Goal: Complete application form

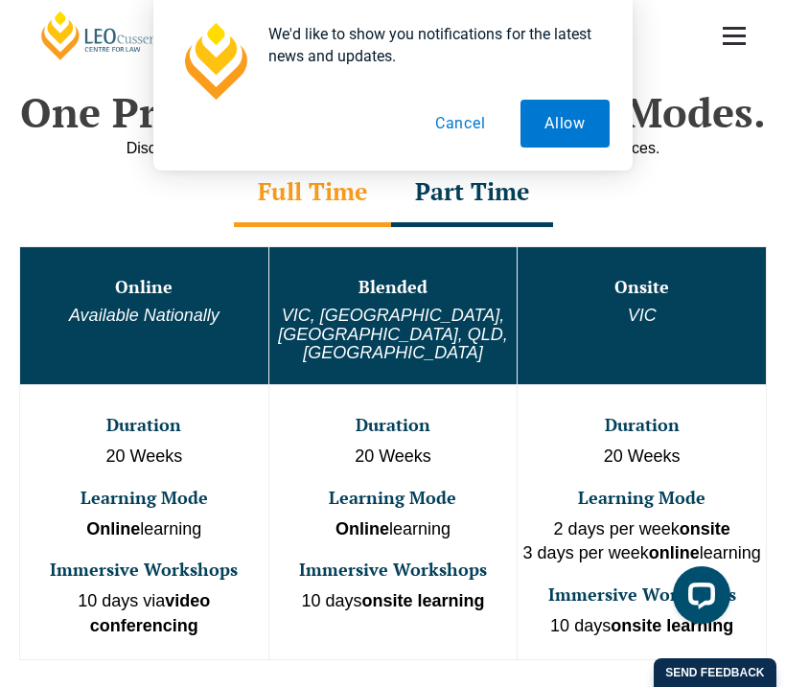
click at [473, 122] on button "Cancel" at bounding box center [460, 124] width 99 height 48
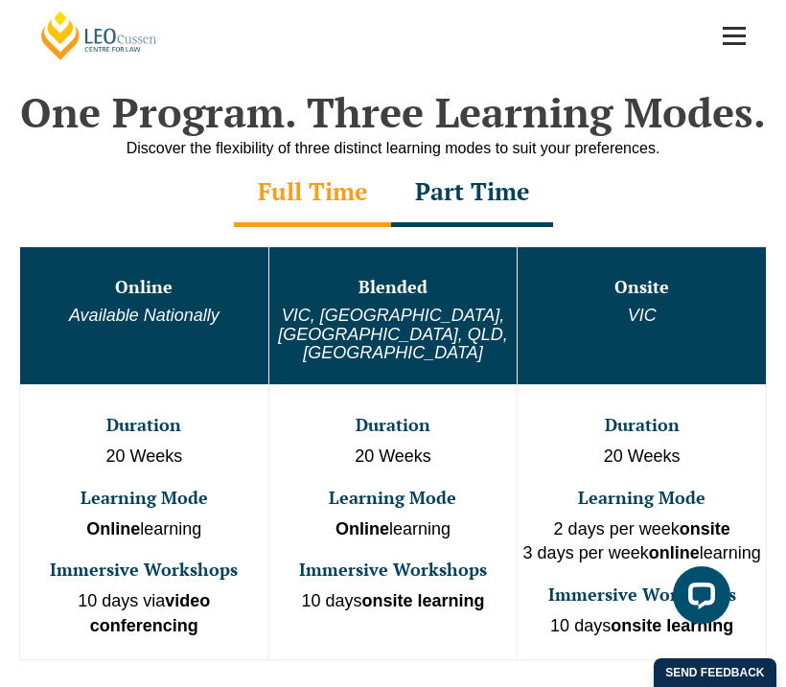
click at [468, 188] on div "Part Time" at bounding box center [472, 193] width 162 height 67
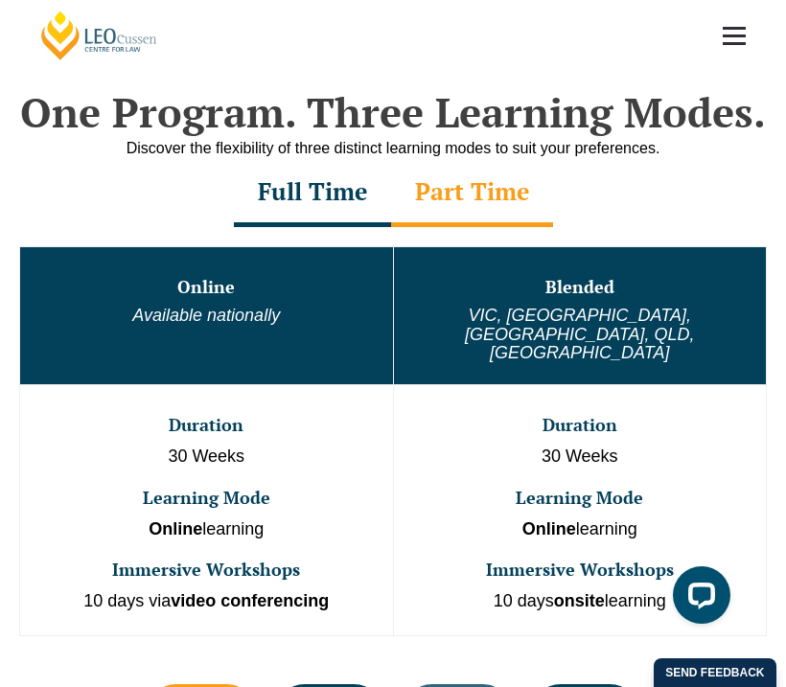
click at [339, 181] on div "Full Time" at bounding box center [312, 193] width 157 height 67
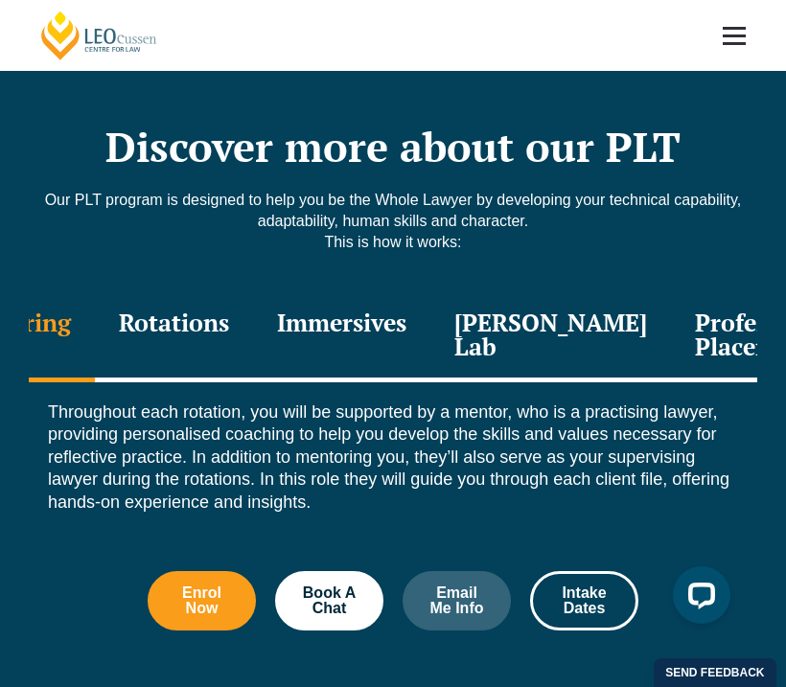
scroll to position [2266, 0]
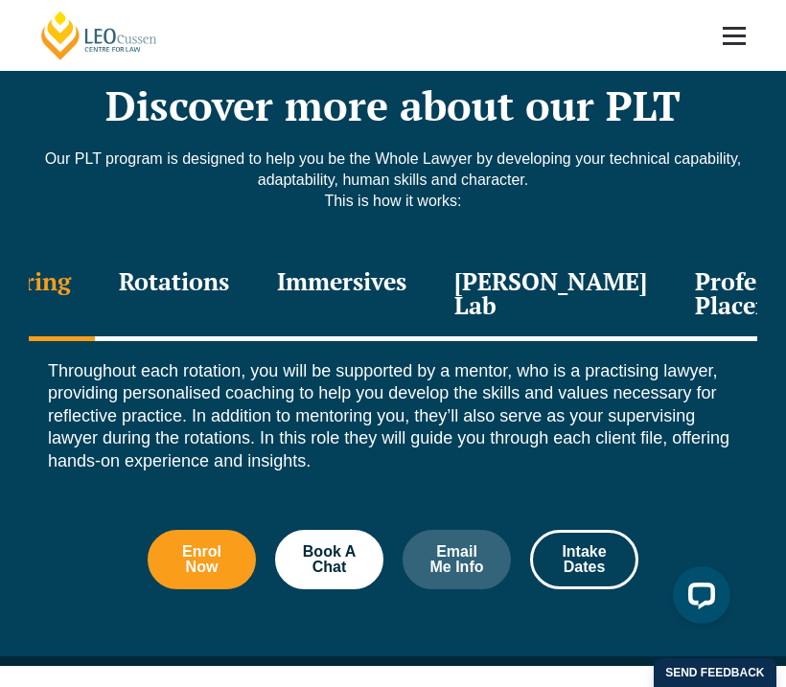
click at [216, 277] on div "Rotations" at bounding box center [174, 295] width 158 height 91
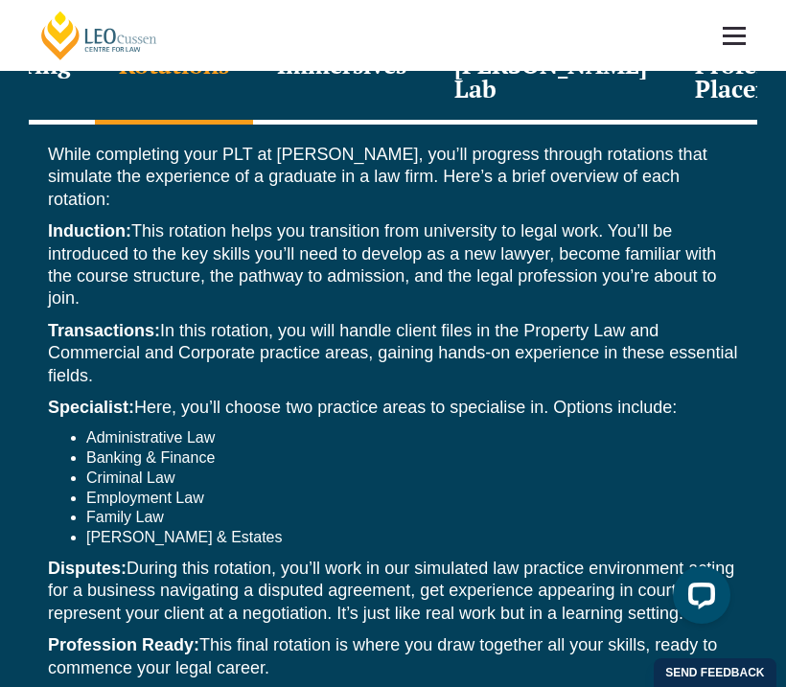
scroll to position [2501, 0]
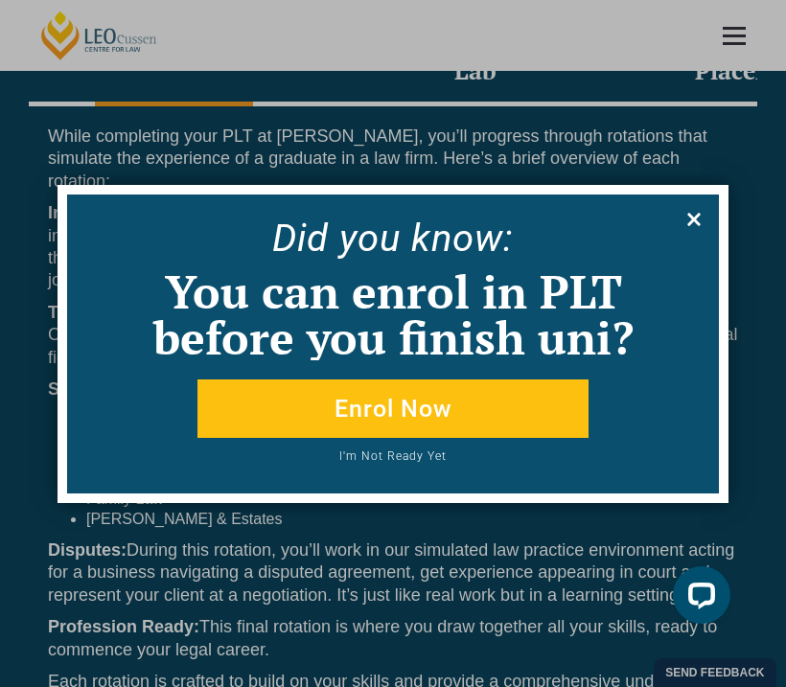
click at [695, 217] on icon at bounding box center [693, 219] width 13 height 13
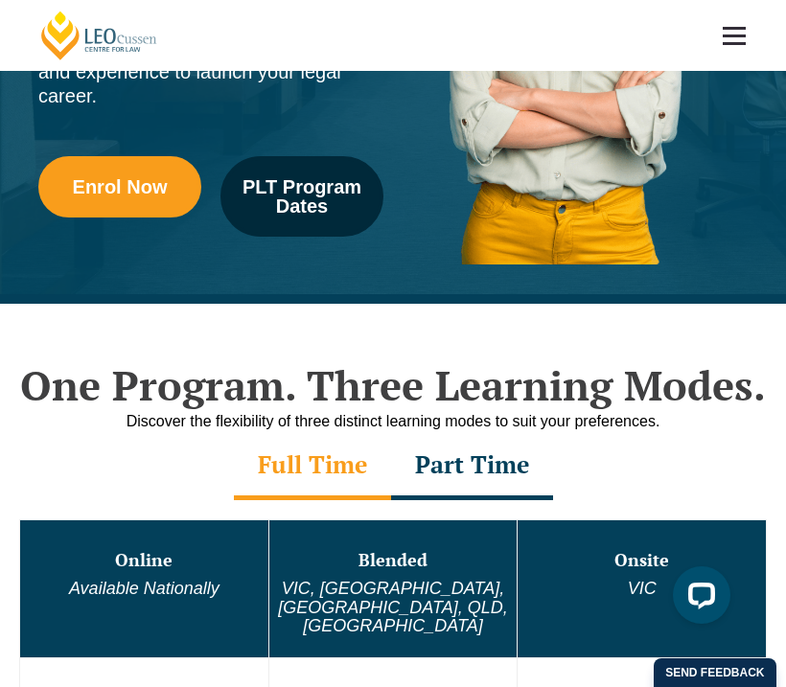
scroll to position [0, 0]
